Goal: Transaction & Acquisition: Book appointment/travel/reservation

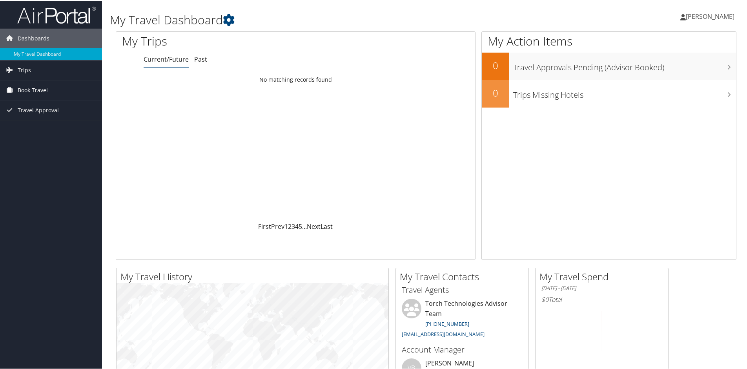
click at [33, 91] on span "Book Travel" at bounding box center [33, 90] width 30 height 20
click at [33, 126] on link "Book/Manage Online Trips" at bounding box center [51, 129] width 102 height 12
